Goal: Task Accomplishment & Management: Use online tool/utility

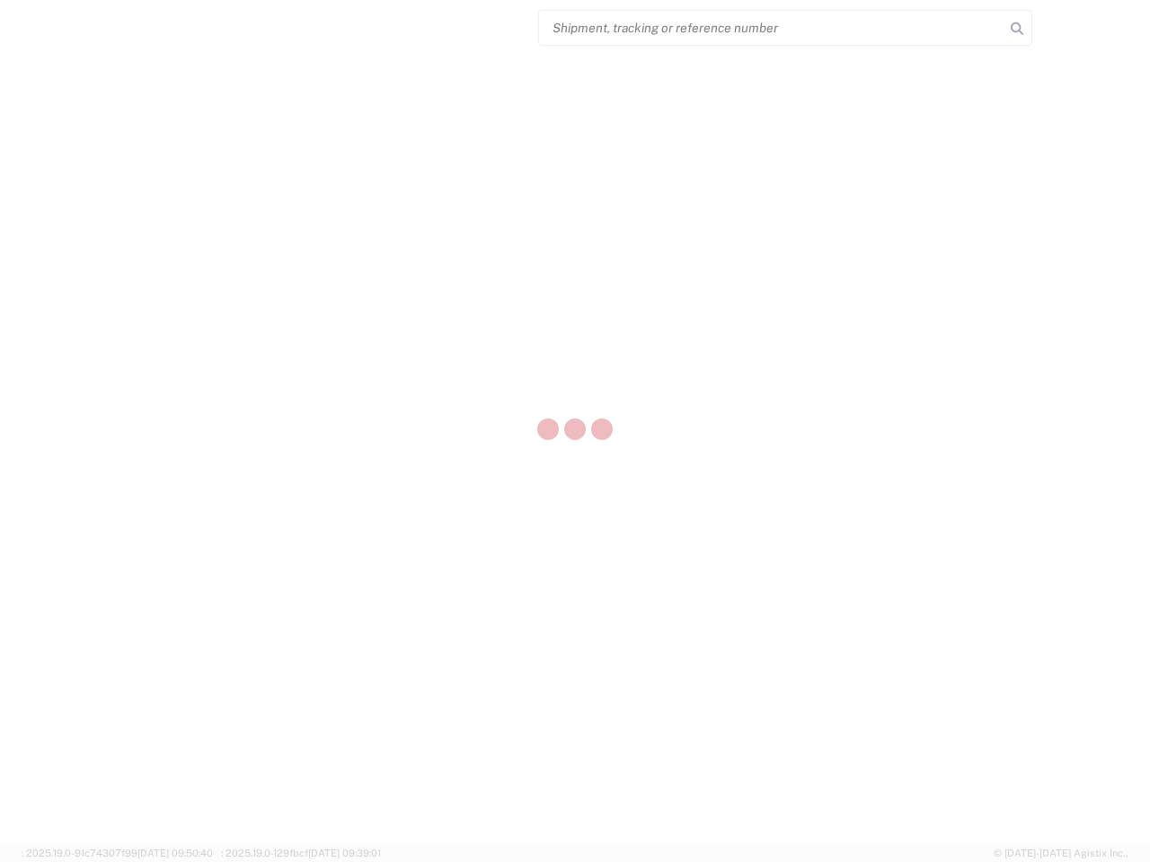
select select "US"
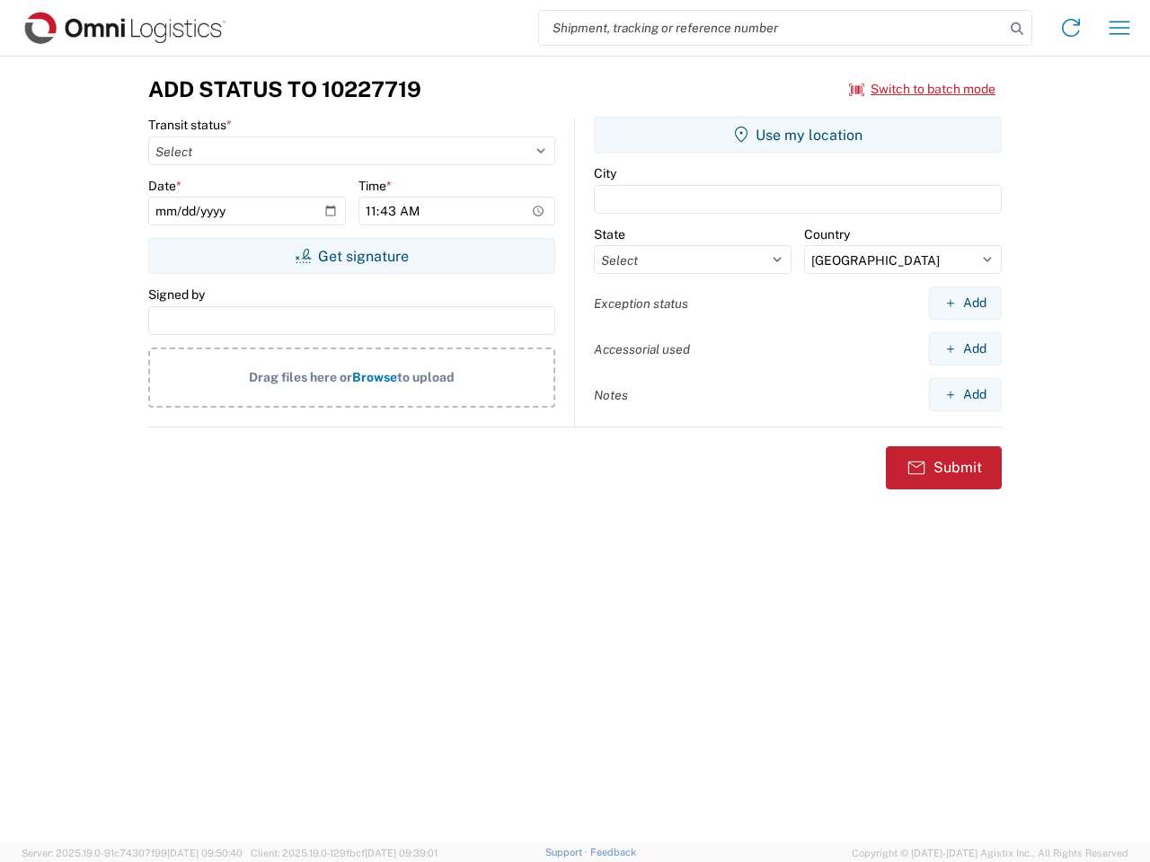
click at [771, 28] on input "search" at bounding box center [771, 28] width 465 height 34
click at [1017, 29] on icon at bounding box center [1016, 28] width 25 height 25
click at [1071, 28] on icon at bounding box center [1070, 27] width 29 height 29
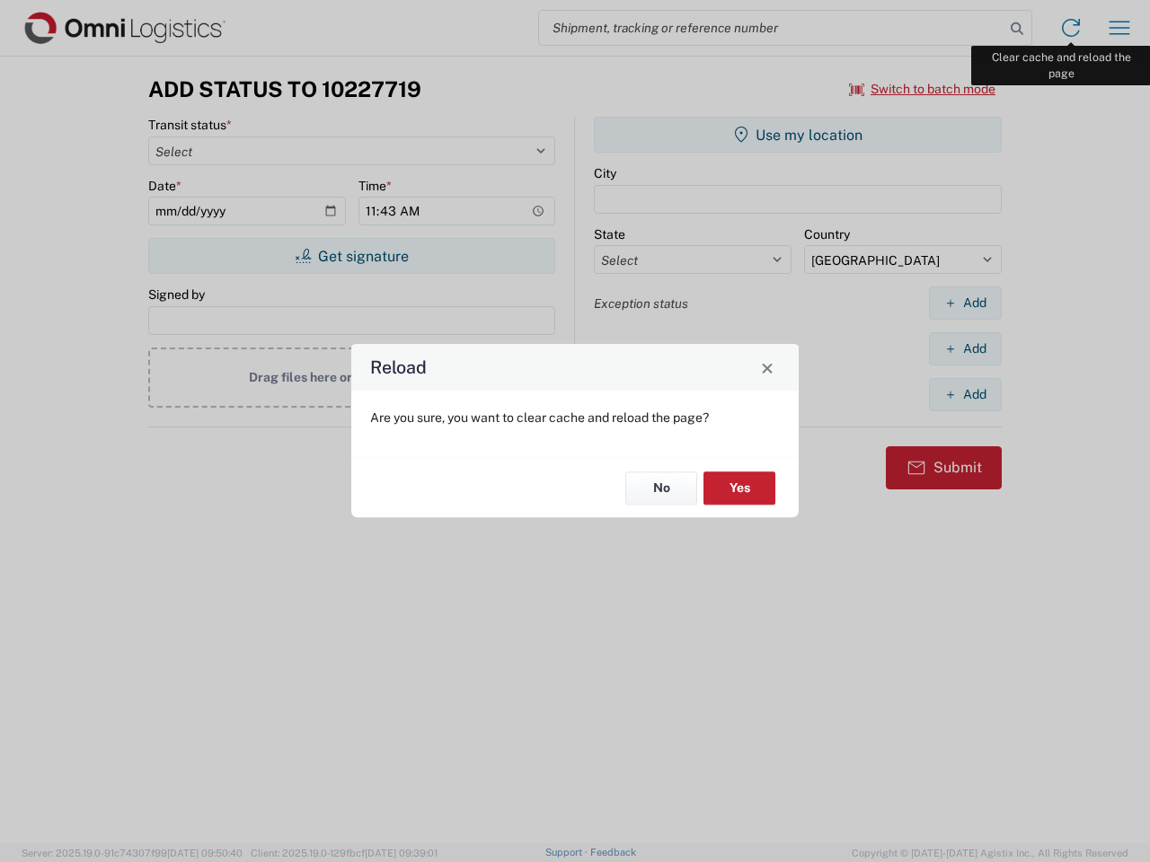
click at [1119, 28] on div "Reload Are you sure, you want to clear cache and reload the page? No Yes" at bounding box center [575, 431] width 1150 height 862
click at [922, 89] on div "Reload Are you sure, you want to clear cache and reload the page? No Yes" at bounding box center [575, 431] width 1150 height 862
click at [351, 256] on div "Reload Are you sure, you want to clear cache and reload the page? No Yes" at bounding box center [575, 431] width 1150 height 862
click at [798, 135] on div "Reload Are you sure, you want to clear cache and reload the page? No Yes" at bounding box center [575, 431] width 1150 height 862
click at [965, 303] on div "Reload Are you sure, you want to clear cache and reload the page? No Yes" at bounding box center [575, 431] width 1150 height 862
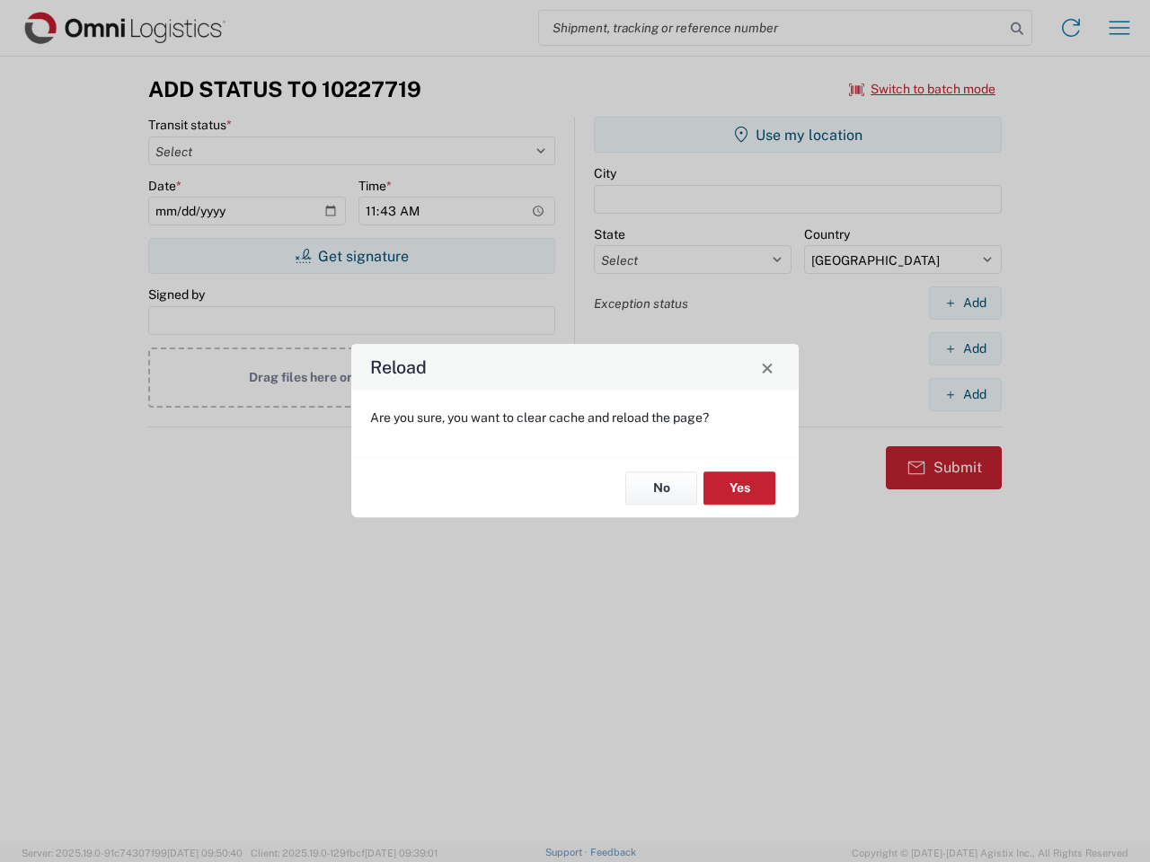
click at [965, 348] on div "Reload Are you sure, you want to clear cache and reload the page? No Yes" at bounding box center [575, 431] width 1150 height 862
click at [965, 394] on div "Reload Are you sure, you want to clear cache and reload the page? No Yes" at bounding box center [575, 431] width 1150 height 862
